Goal: Navigation & Orientation: Find specific page/section

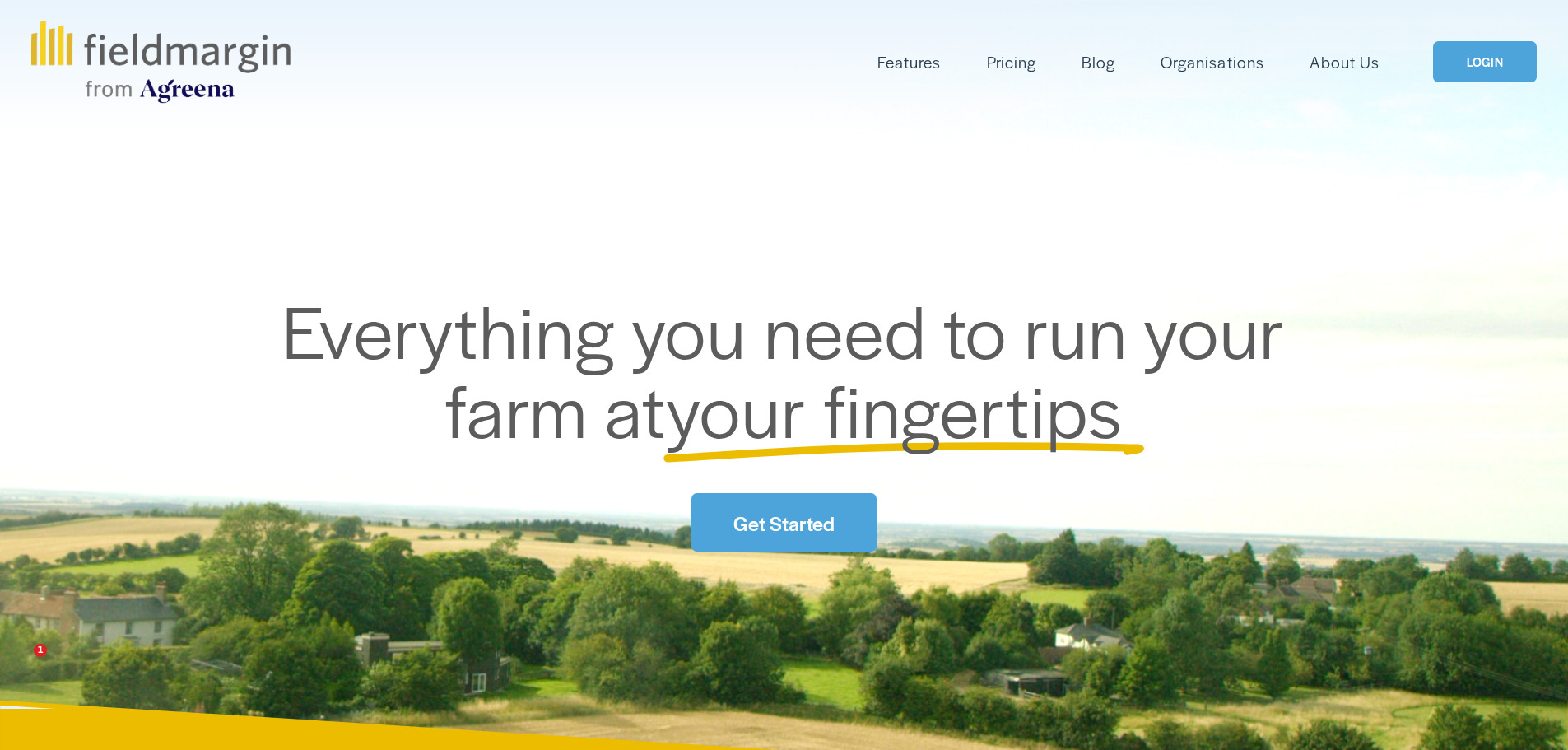
scroll to position [67, 0]
click at [1499, 69] on link "LOGIN" at bounding box center [1484, 61] width 103 height 42
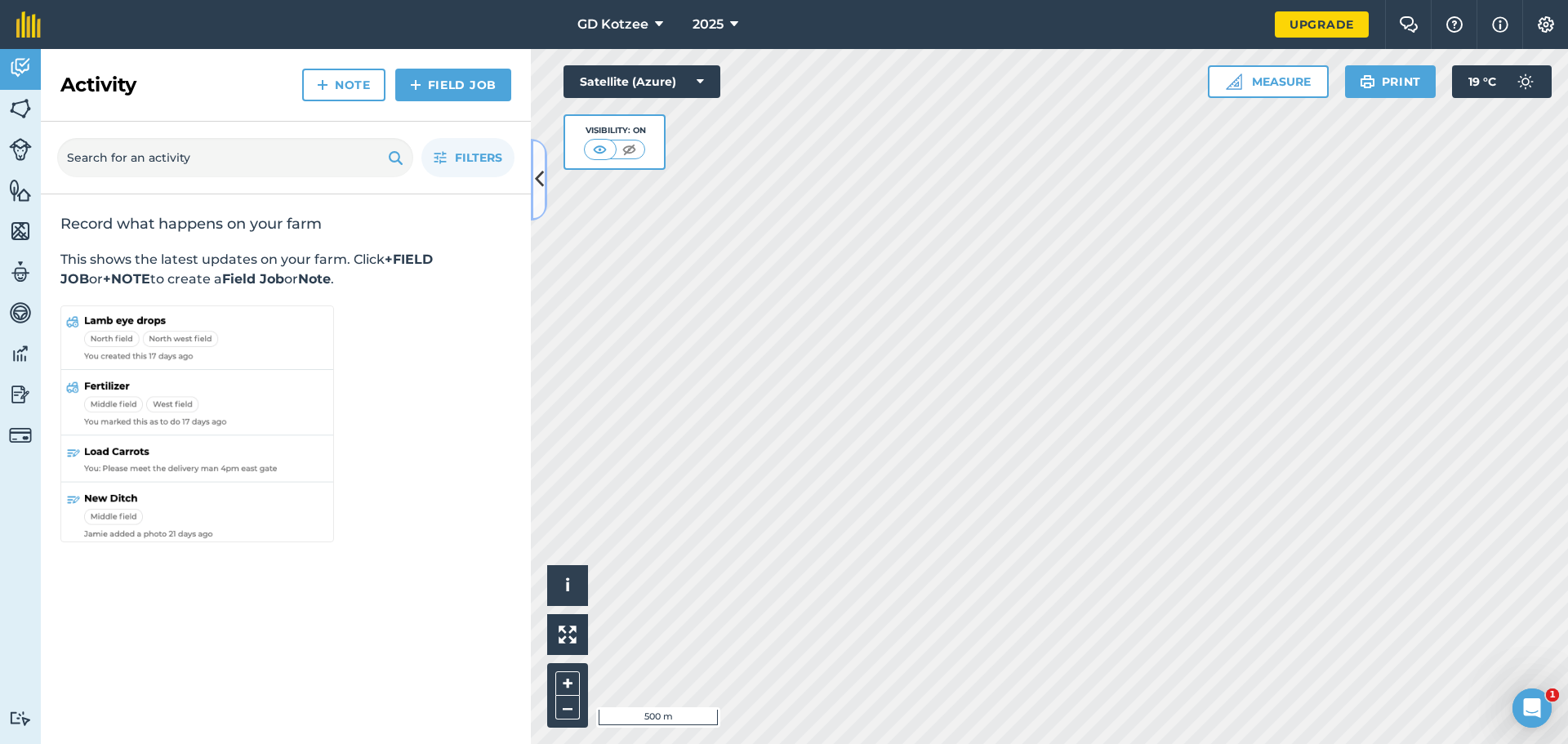
click at [541, 177] on icon at bounding box center [540, 179] width 9 height 29
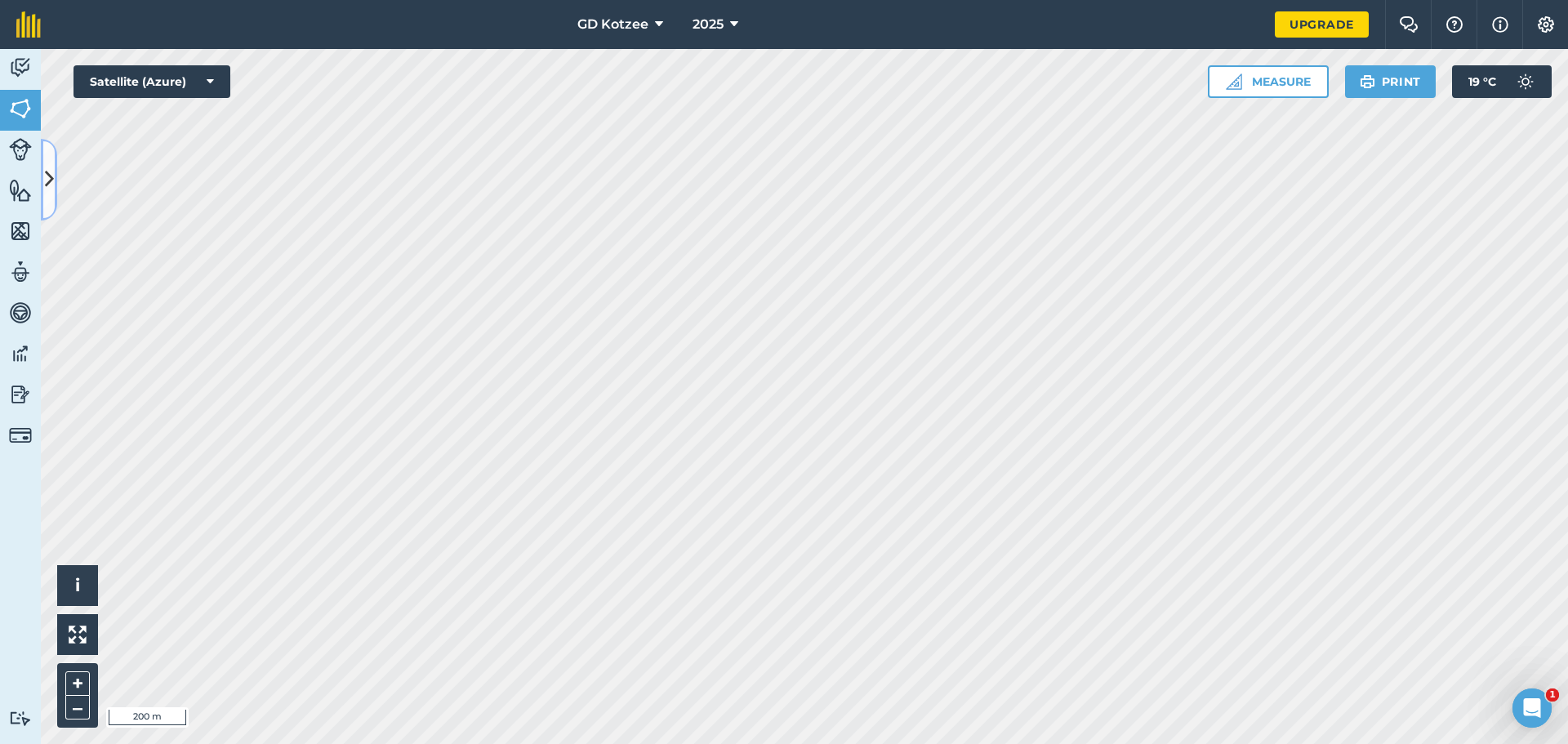
click at [54, 170] on button at bounding box center [49, 179] width 17 height 81
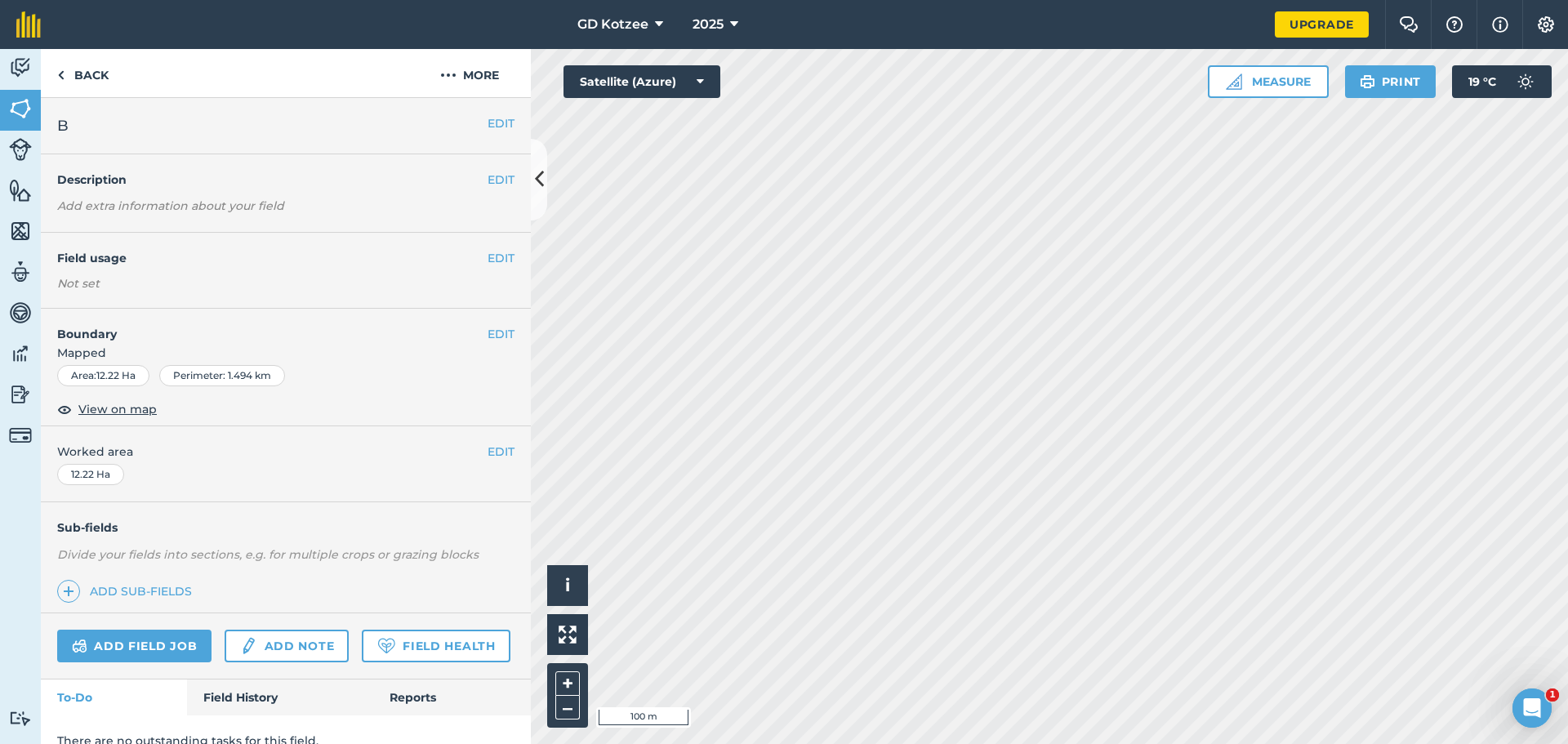
click at [1317, 743] on html "GD Kotzee 2025 Upgrade Farm Chat Help Info Settings Map printing is not availab…" at bounding box center [784, 372] width 1568 height 744
click at [839, 18] on div "GD Kotzee 2025 Upgrade Farm Chat Help Info Settings Map printing is not availab…" at bounding box center [784, 372] width 1568 height 744
click at [1263, 80] on button "Measure" at bounding box center [1268, 81] width 121 height 32
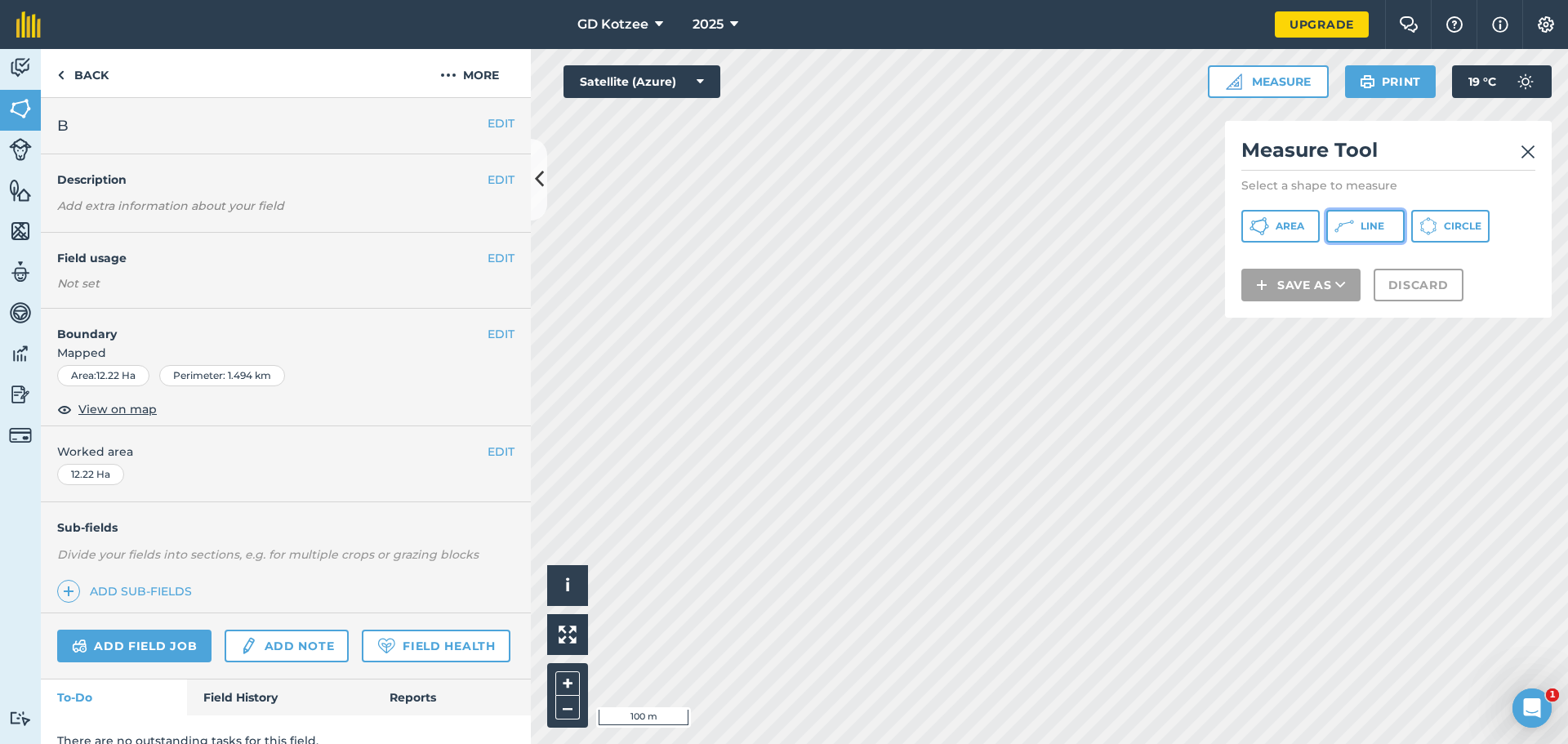
click at [1269, 234] on icon at bounding box center [1258, 226] width 19 height 19
click at [1525, 150] on img at bounding box center [1528, 152] width 15 height 19
